Goal: Task Accomplishment & Management: Complete application form

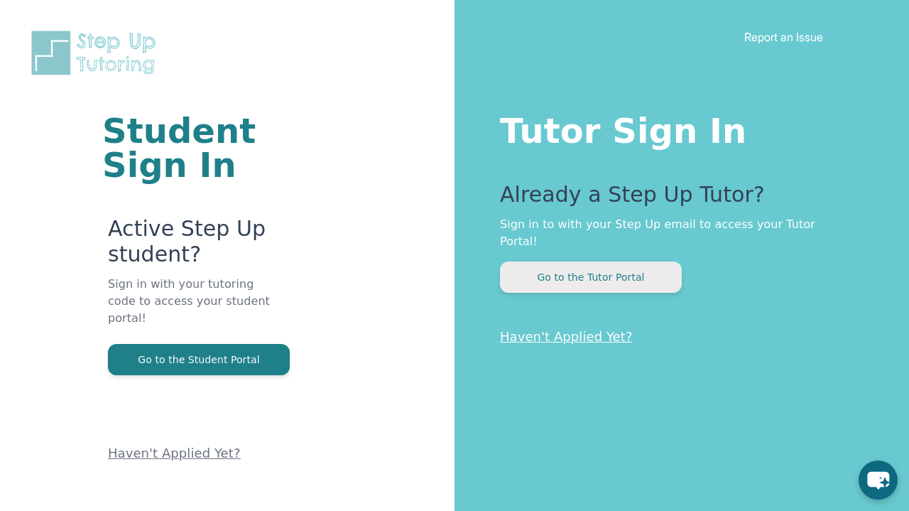
click at [574, 262] on button "Go to the Tutor Portal" at bounding box center [591, 276] width 182 height 31
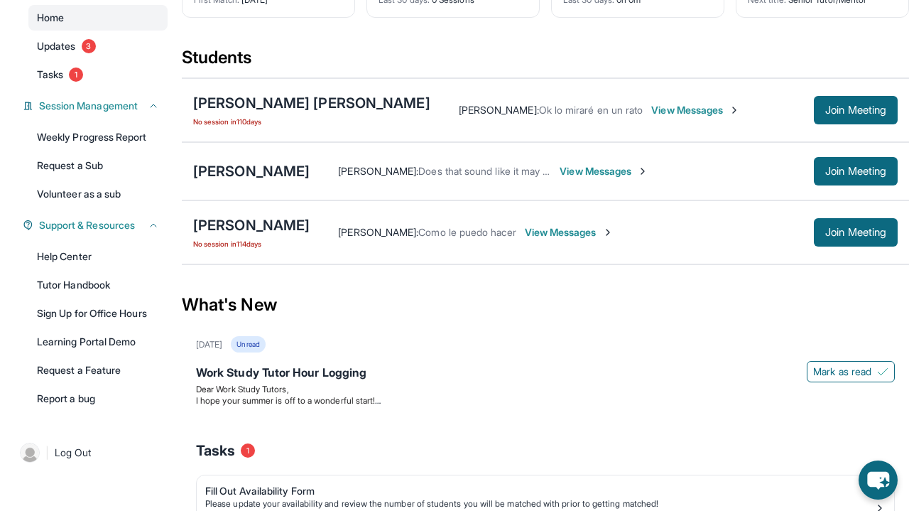
scroll to position [132, 0]
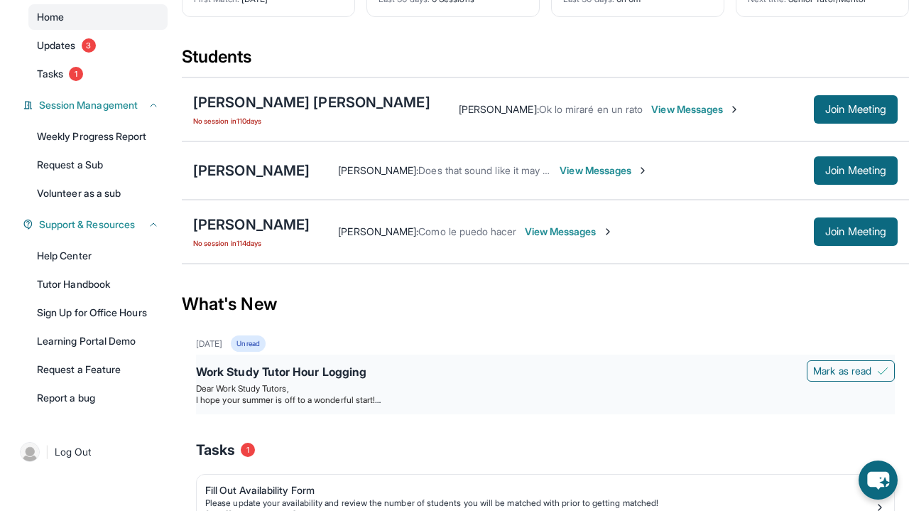
click at [241, 396] on span "I hope your summer is off to a wonderful start!" at bounding box center [288, 399] width 185 height 11
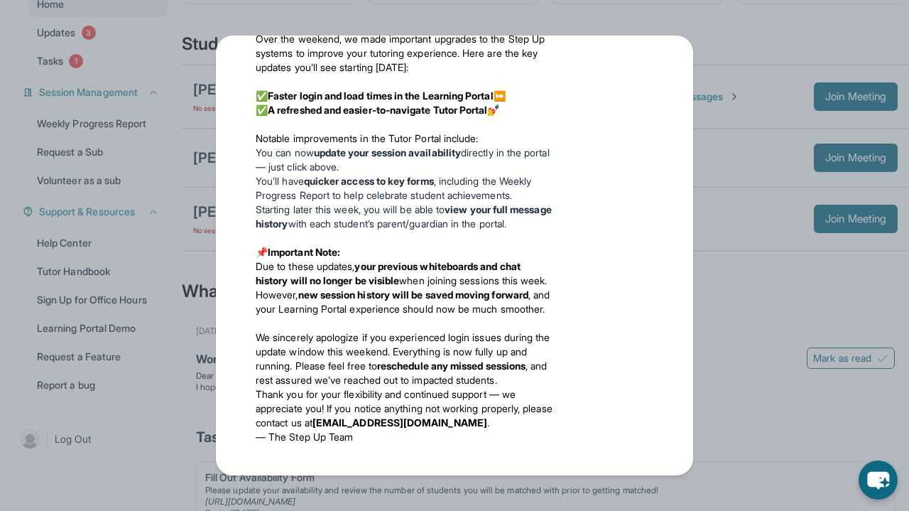
scroll to position [148, 0]
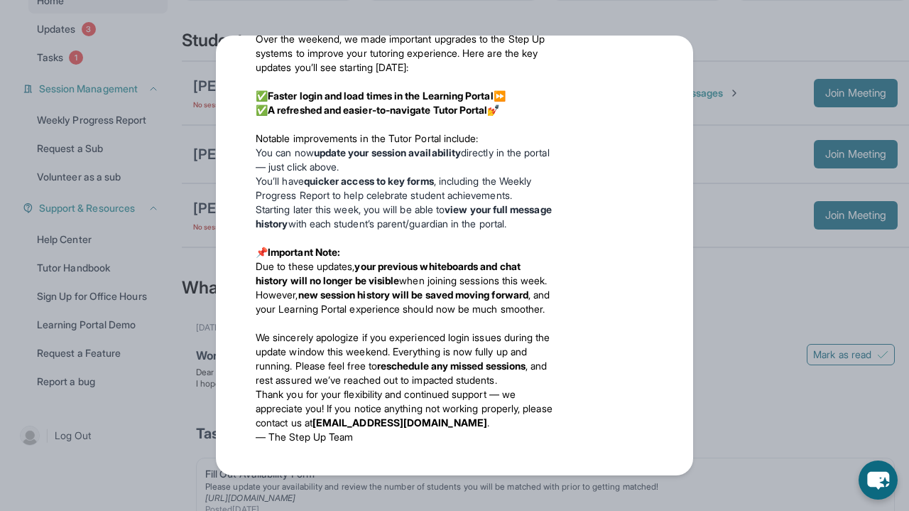
click at [194, 168] on div "Updates [DATE] Work Study Tutor Hour Logging Dear Work Study Tutors, I hope you…" at bounding box center [454, 255] width 909 height 511
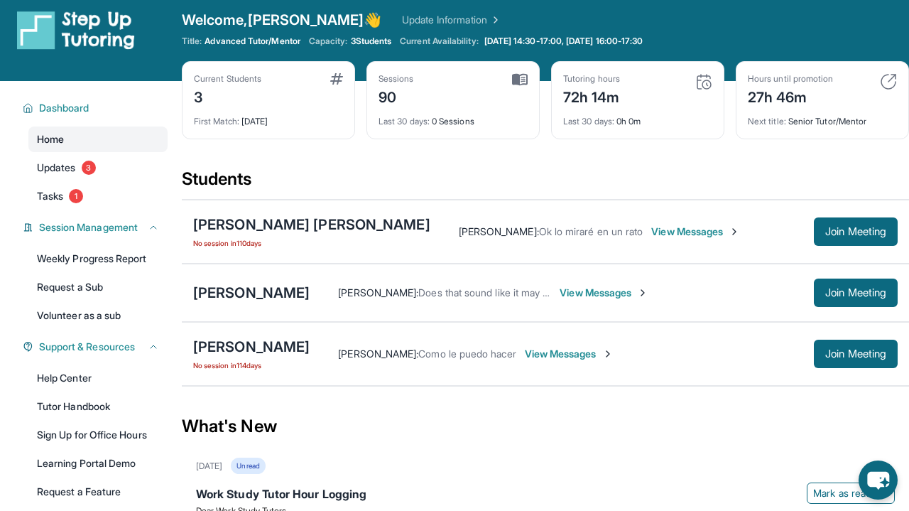
scroll to position [0, 0]
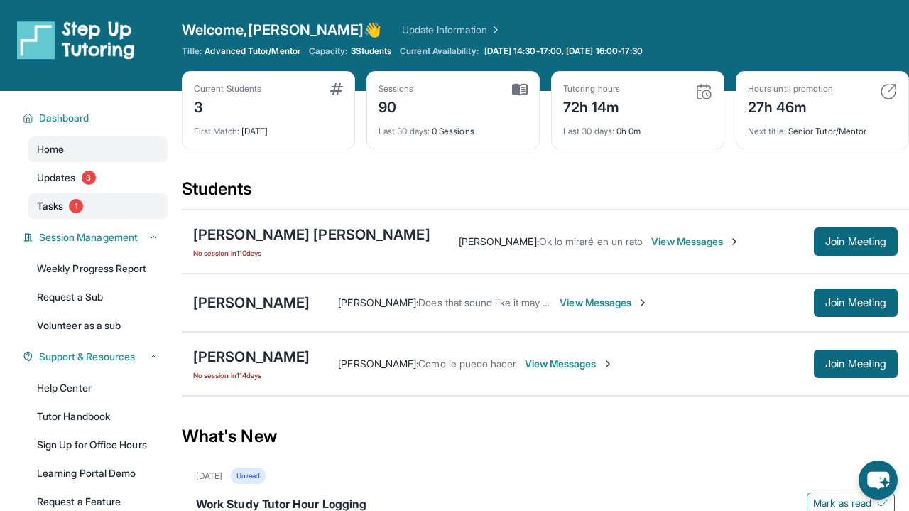
click at [70, 213] on link "Tasks 1" at bounding box center [97, 206] width 139 height 26
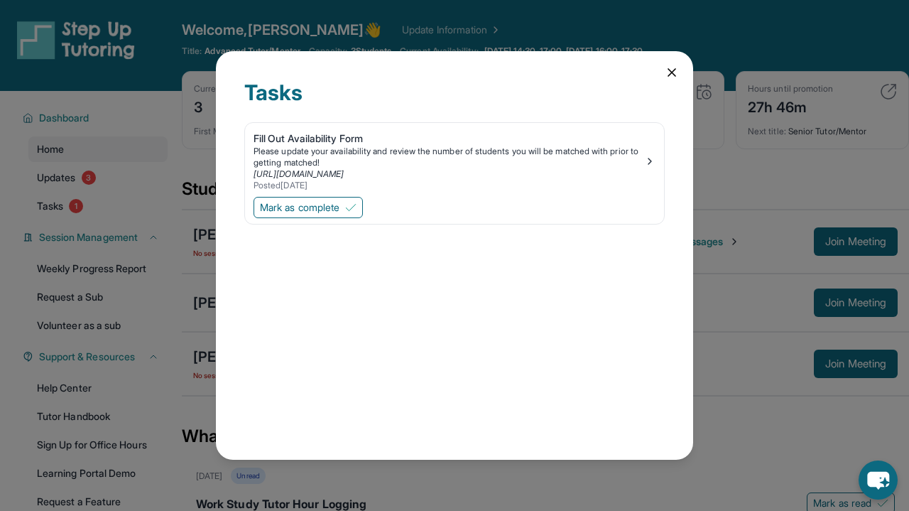
click at [675, 73] on icon at bounding box center [672, 72] width 14 height 14
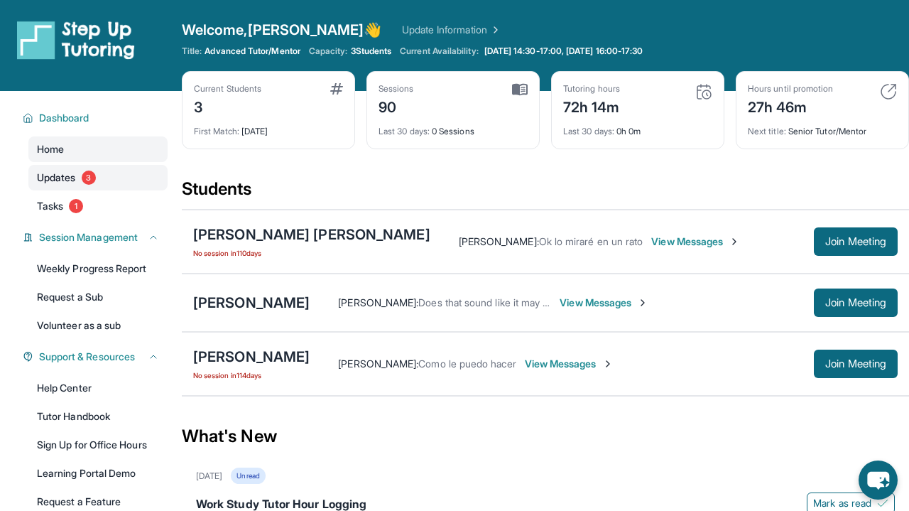
click at [101, 177] on link "Updates 3" at bounding box center [97, 178] width 139 height 26
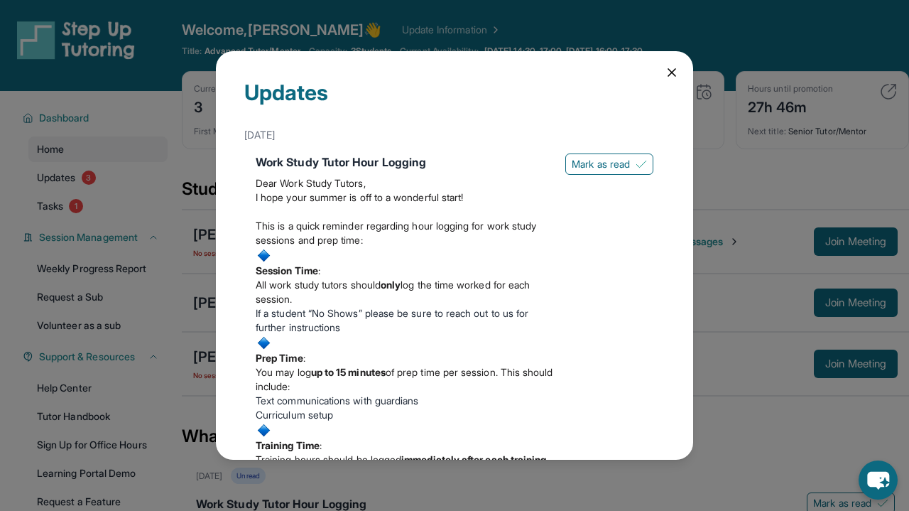
click at [670, 72] on icon at bounding box center [672, 72] width 14 height 14
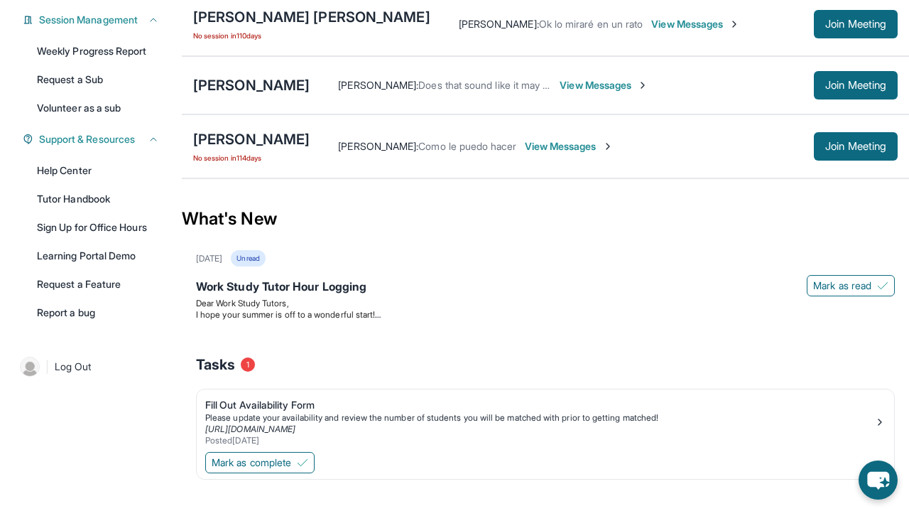
scroll to position [218, 0]
click at [251, 403] on div "Fill Out Availability Form" at bounding box center [539, 404] width 669 height 14
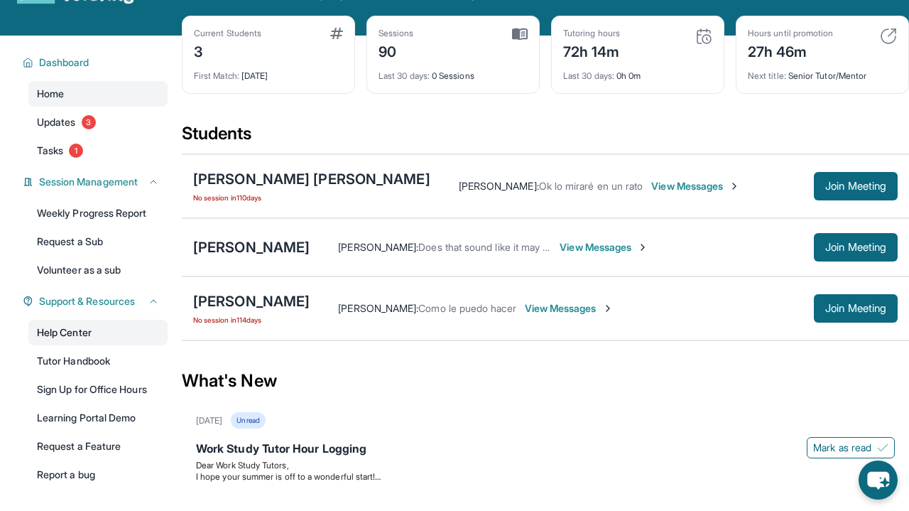
scroll to position [59, 0]
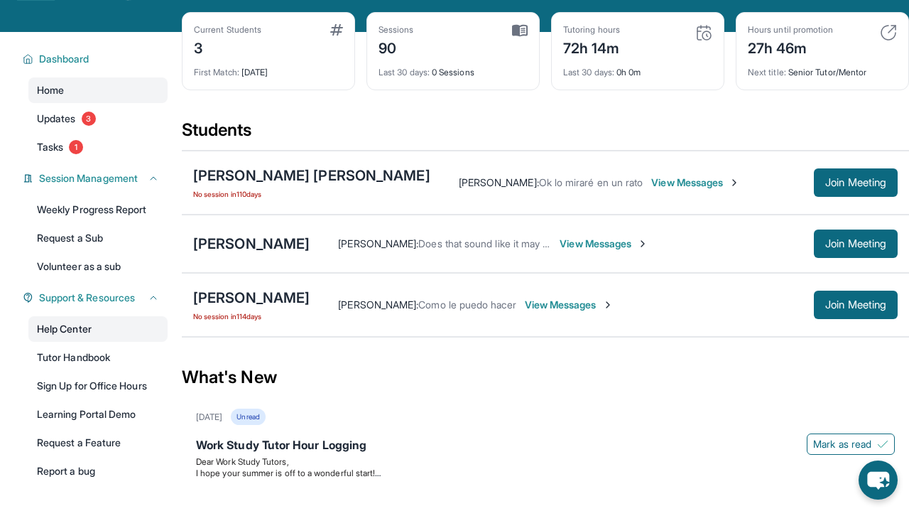
click at [107, 330] on link "Help Center" at bounding box center [97, 329] width 139 height 26
